Goal: Information Seeking & Learning: Learn about a topic

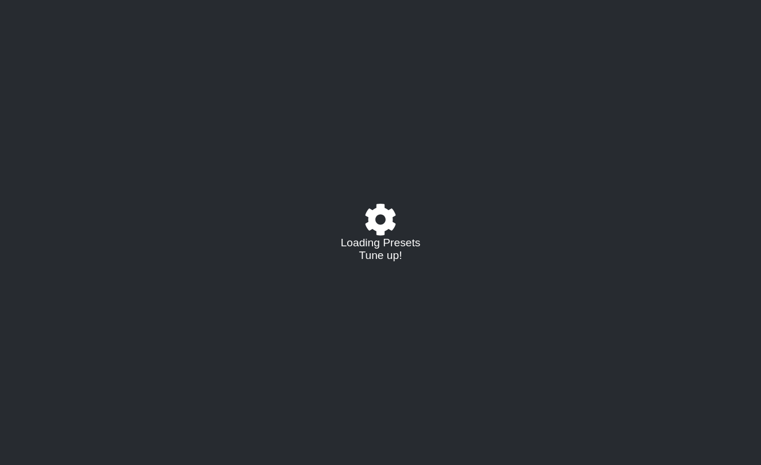
select select "/023927597434"
select select "Eb"
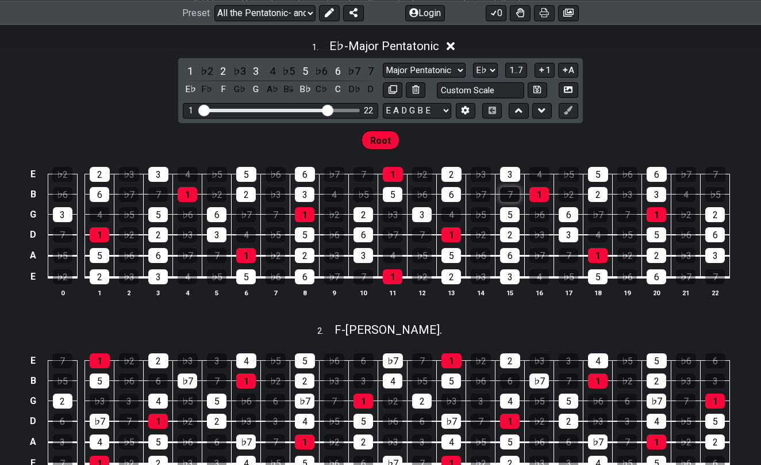
scroll to position [333, 0]
click at [256, 87] on div "G" at bounding box center [255, 90] width 15 height 16
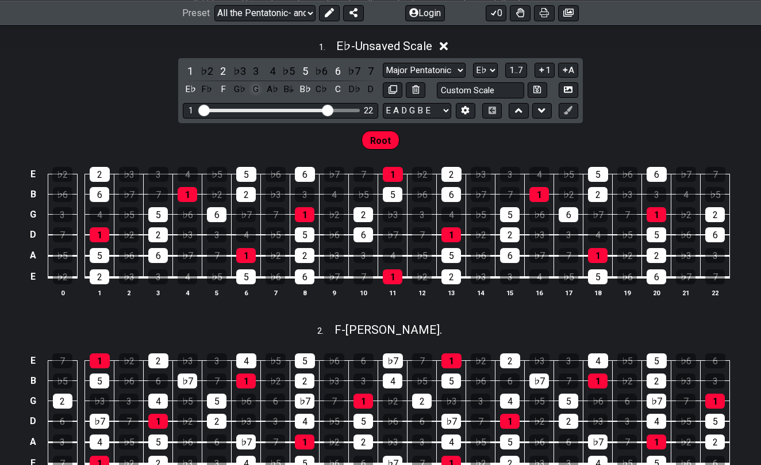
click at [254, 88] on div "G" at bounding box center [255, 90] width 15 height 16
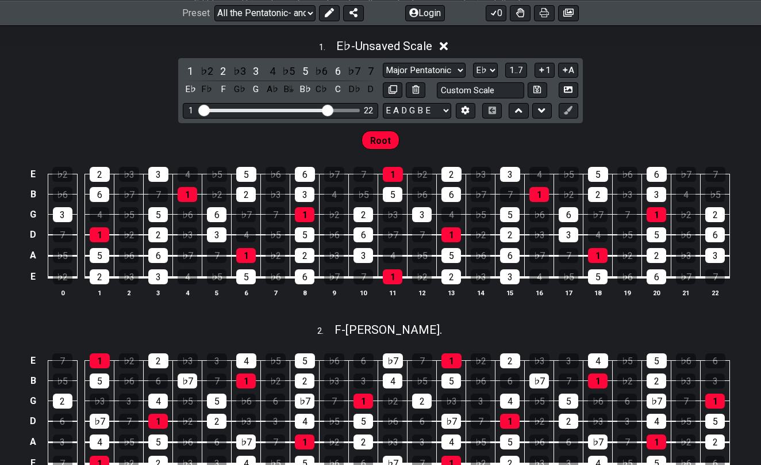
click at [456, 137] on div "Root" at bounding box center [380, 137] width 761 height 29
click at [491, 154] on td "♭3" at bounding box center [480, 164] width 29 height 20
click at [301, 106] on div "1 22" at bounding box center [280, 111] width 195 height 16
drag, startPoint x: 327, startPoint y: 113, endPoint x: 273, endPoint y: 112, distance: 54.6
click at [273, 109] on input "Visible fret range" at bounding box center [280, 109] width 163 height 0
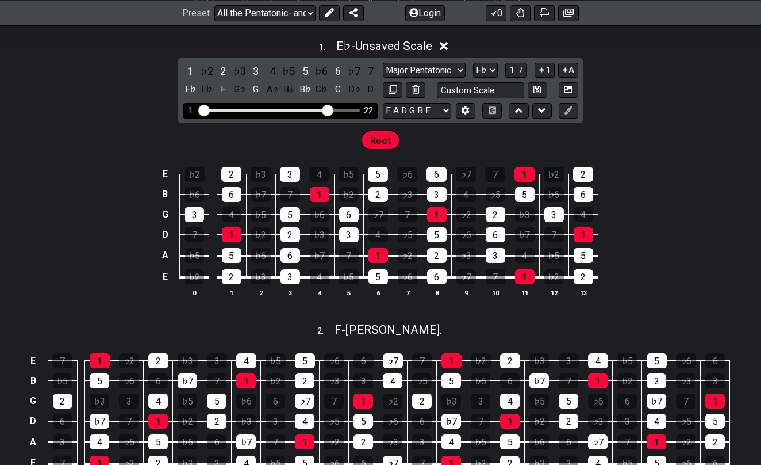
drag, startPoint x: 275, startPoint y: 112, endPoint x: 329, endPoint y: 110, distance: 54.6
click at [329, 109] on input "Visible fret range" at bounding box center [280, 109] width 163 height 0
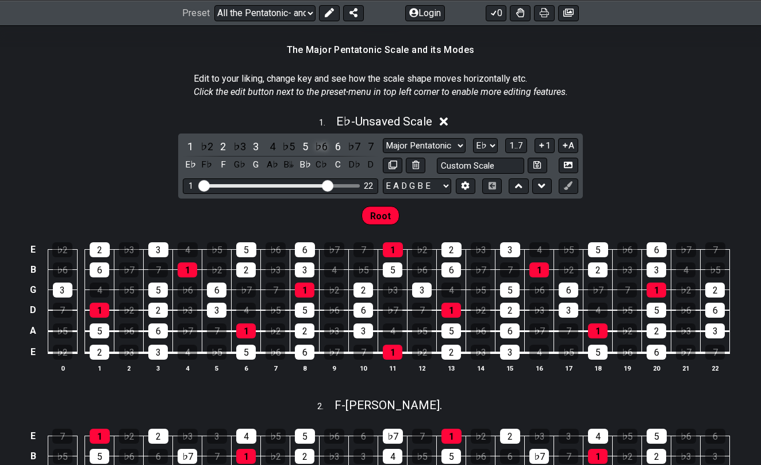
scroll to position [258, 0]
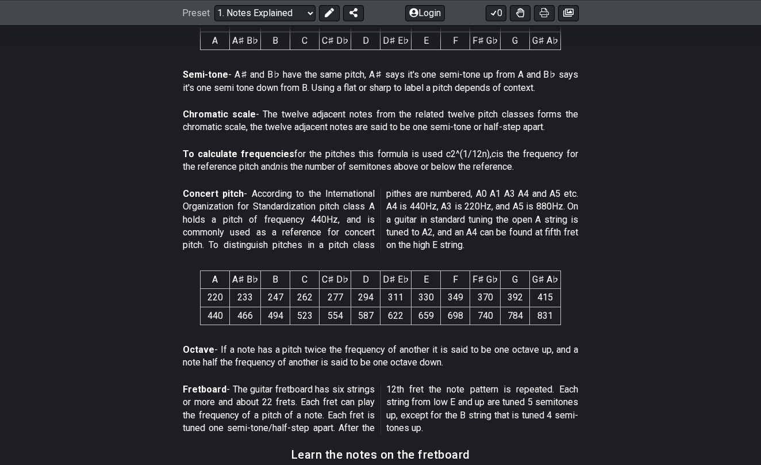
scroll to position [617, 0]
